Goal: Manage account settings

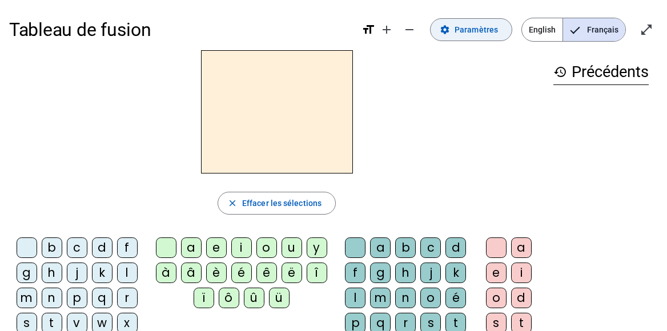
click at [462, 31] on span "Paramètres" at bounding box center [475, 30] width 43 height 14
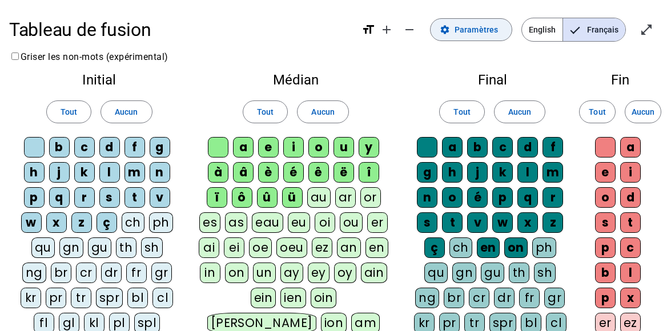
click at [480, 31] on span "Paramètres" at bounding box center [475, 30] width 43 height 14
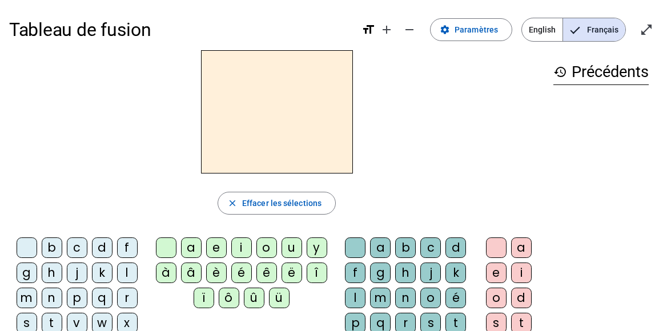
click at [547, 29] on span "English" at bounding box center [542, 29] width 41 height 23
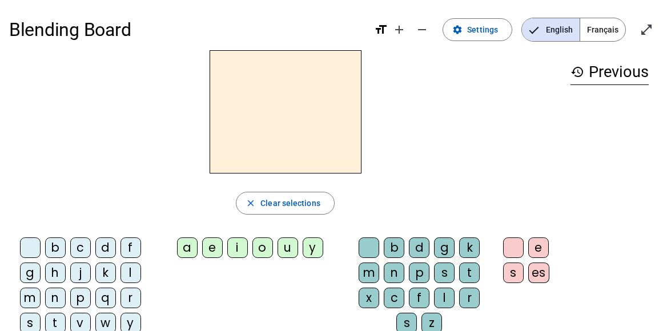
click at [602, 27] on span "Français" at bounding box center [602, 29] width 45 height 23
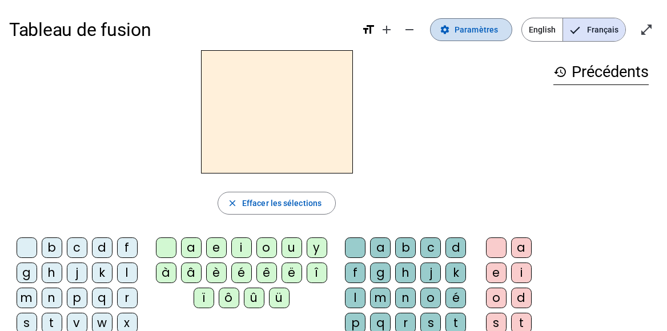
click at [471, 29] on span "Paramètres" at bounding box center [475, 30] width 43 height 14
